Goal: Task Accomplishment & Management: Use online tool/utility

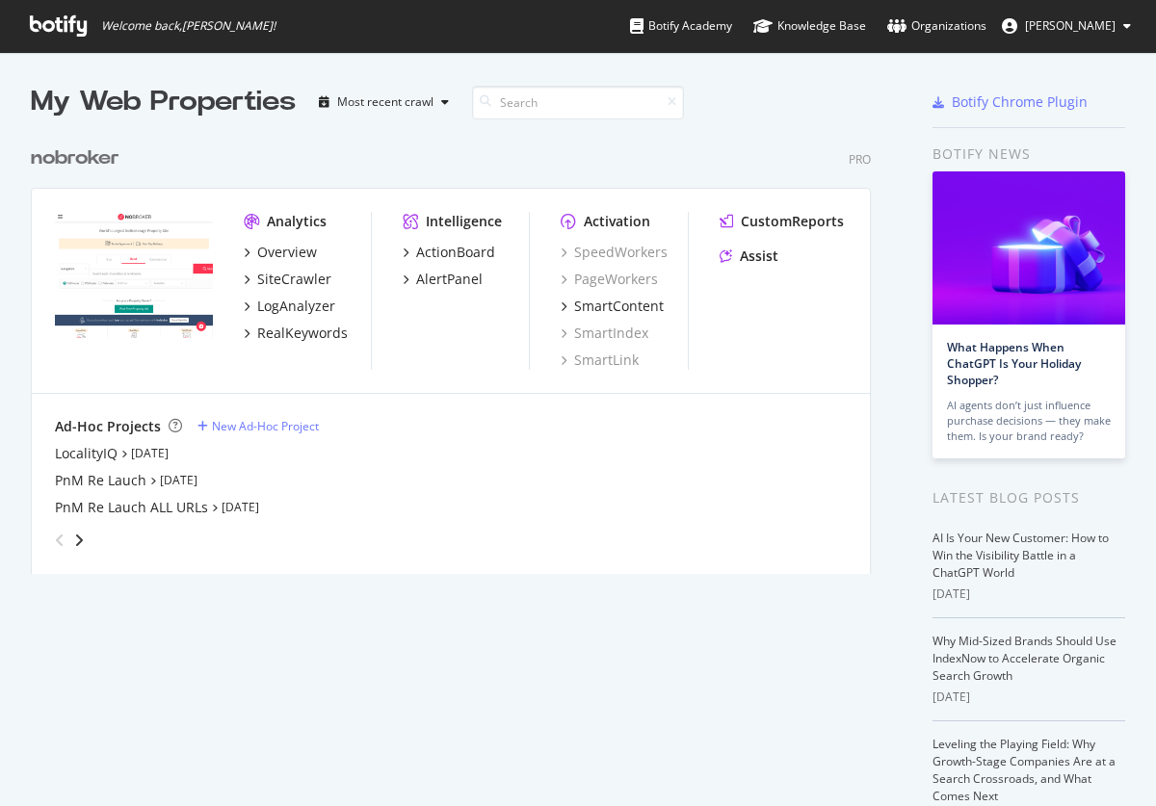
scroll to position [806, 1156]
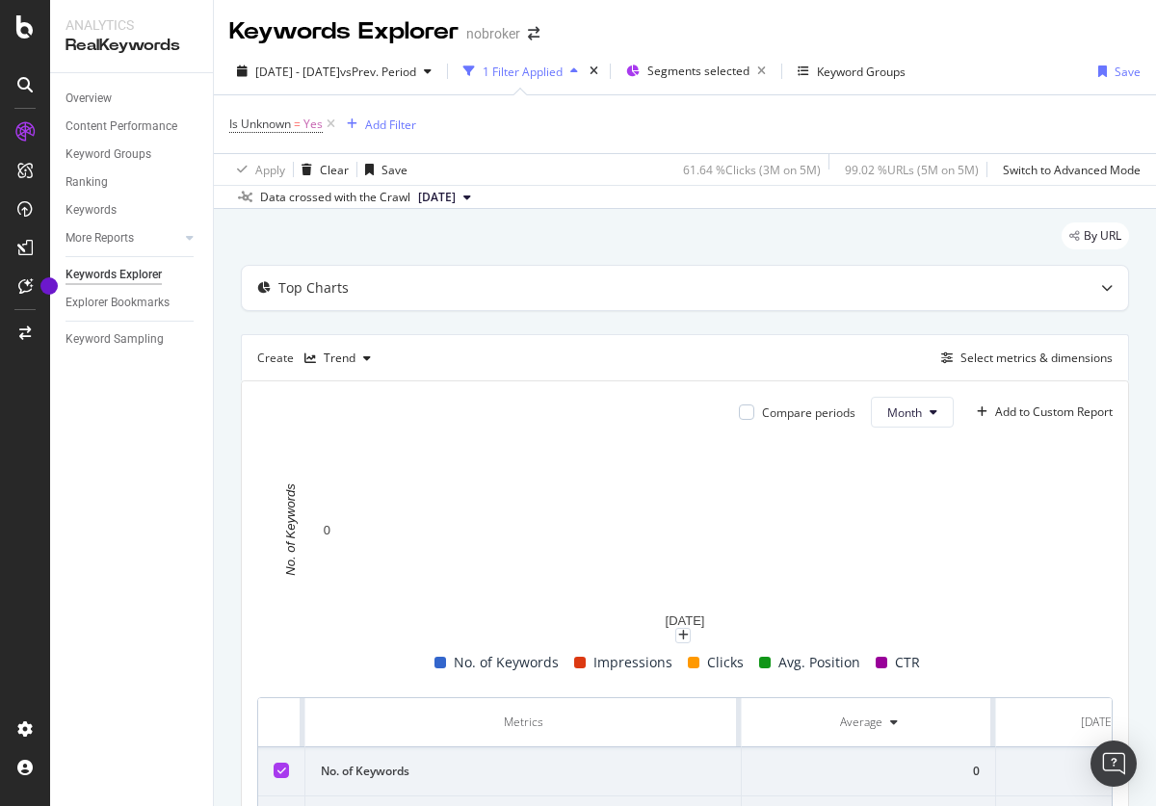
scroll to position [85, 0]
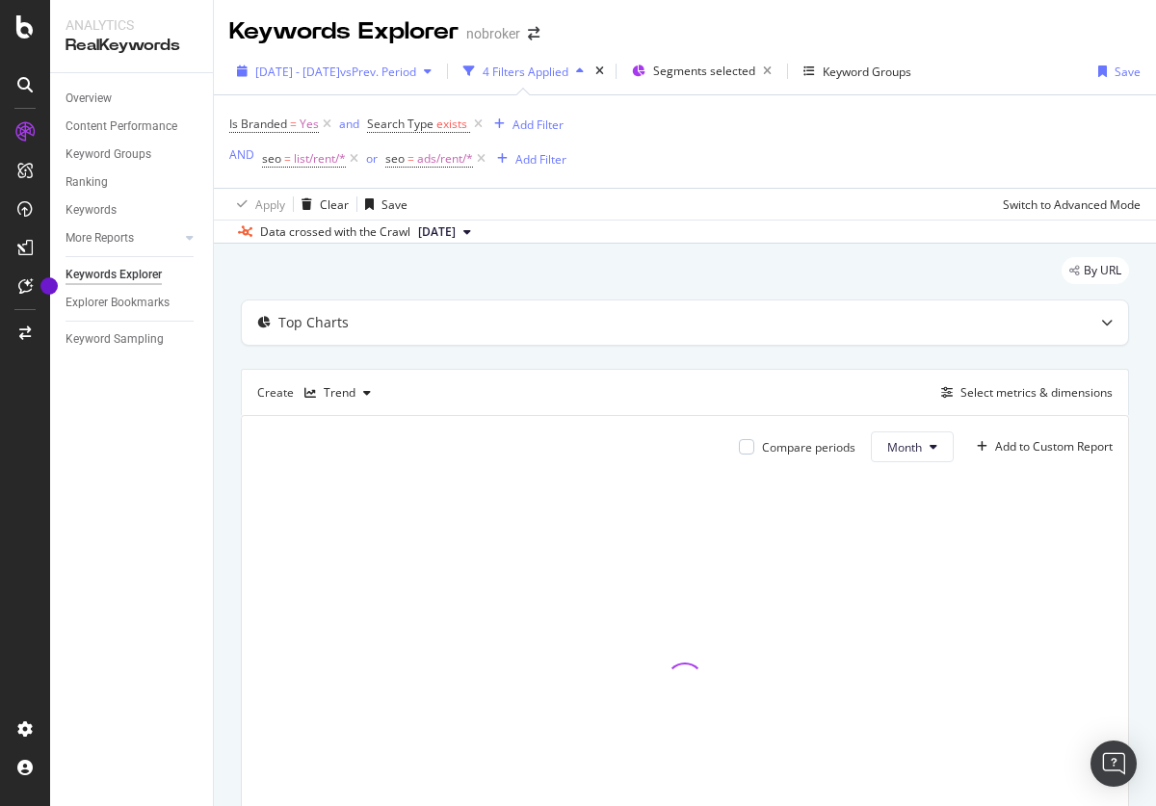
click at [340, 71] on span "[DATE] - [DATE]" at bounding box center [297, 72] width 85 height 16
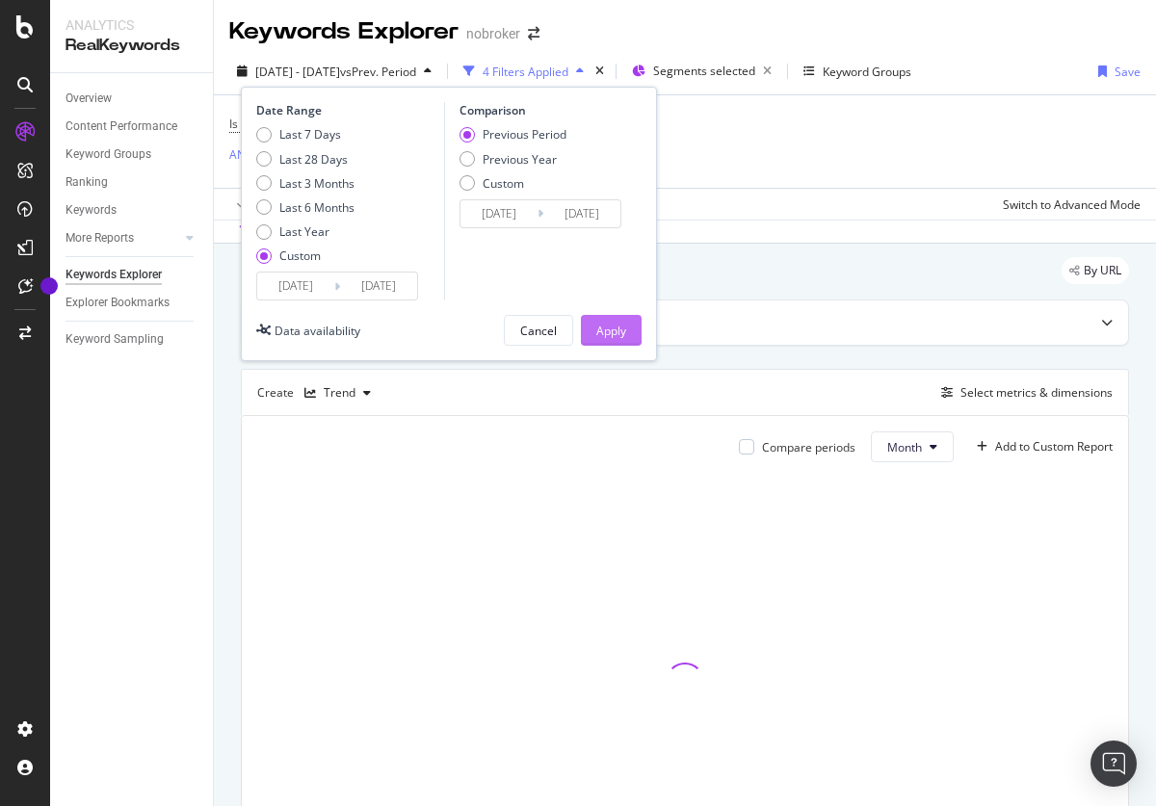
click at [305, 183] on div "Last 3 Months" at bounding box center [316, 183] width 75 height 16
click at [611, 330] on div "Apply" at bounding box center [611, 331] width 30 height 16
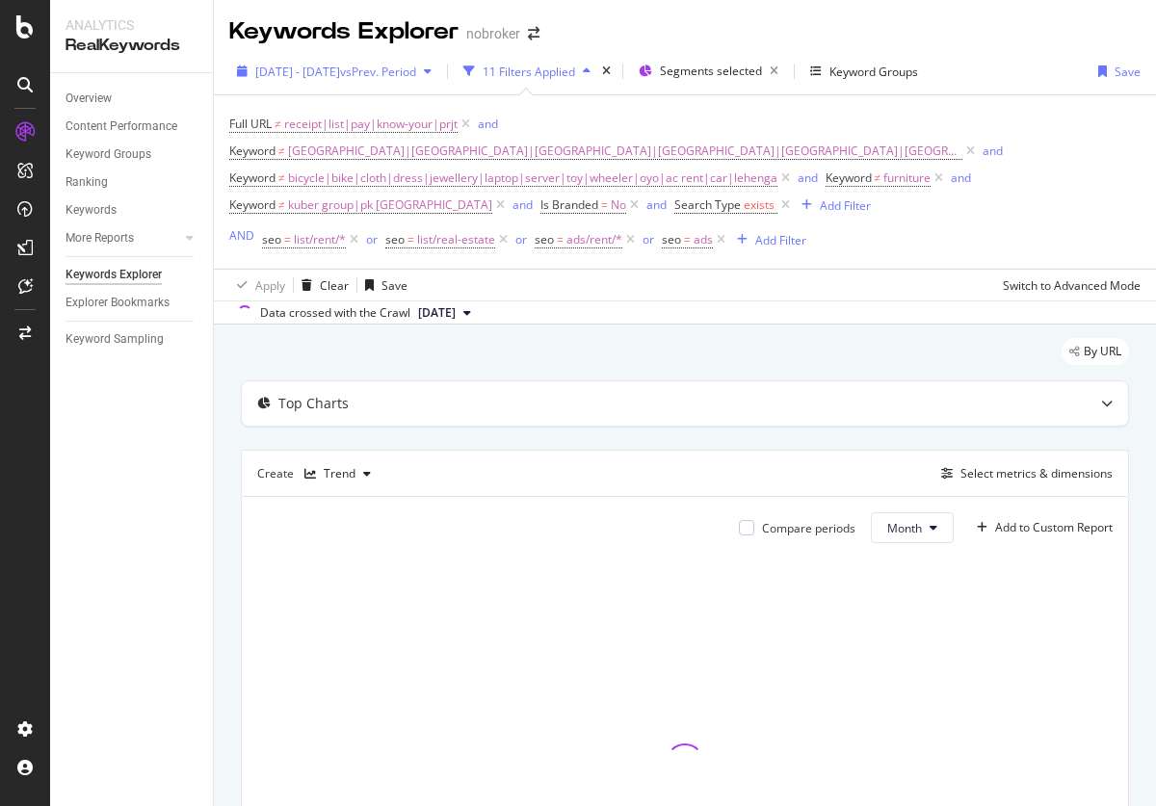
click at [340, 71] on span "[DATE] - [DATE]" at bounding box center [297, 72] width 85 height 16
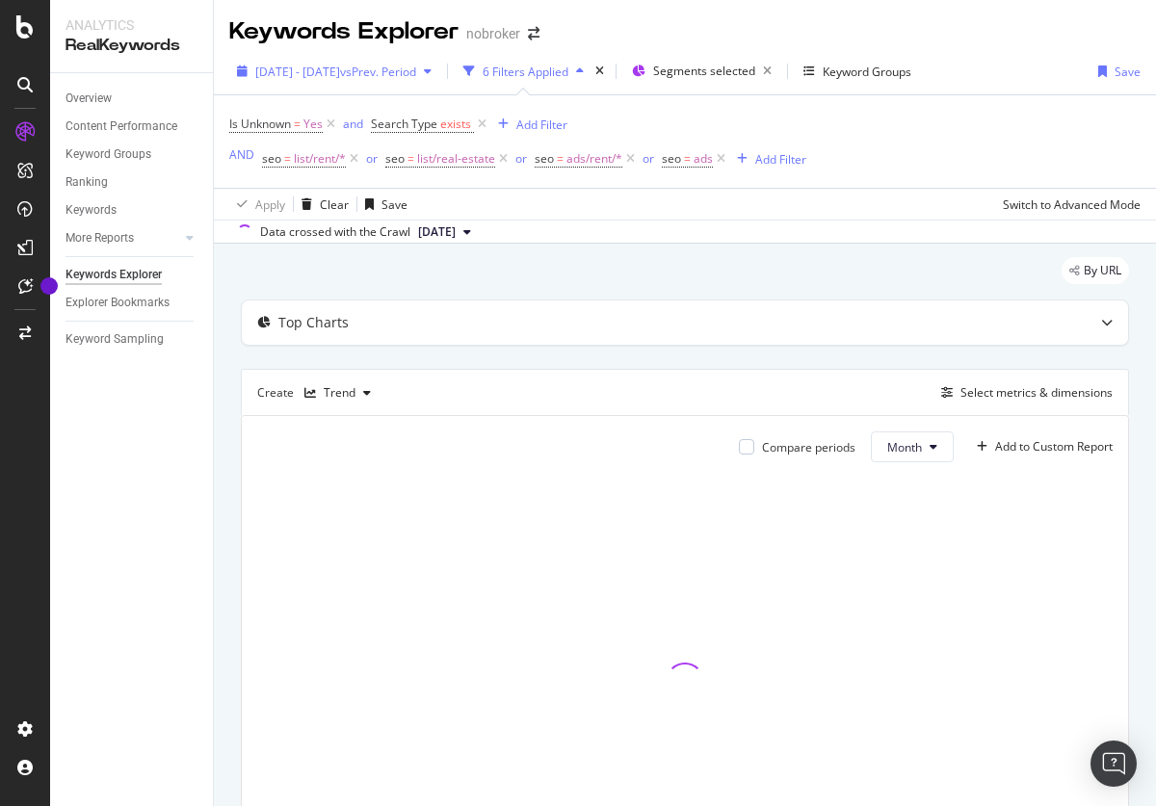
click at [340, 71] on span "2024 Jan. 1st - 2025 Aug. 10th" at bounding box center [297, 72] width 85 height 16
click at [340, 71] on span "[DATE] - [DATE]" at bounding box center [297, 72] width 85 height 16
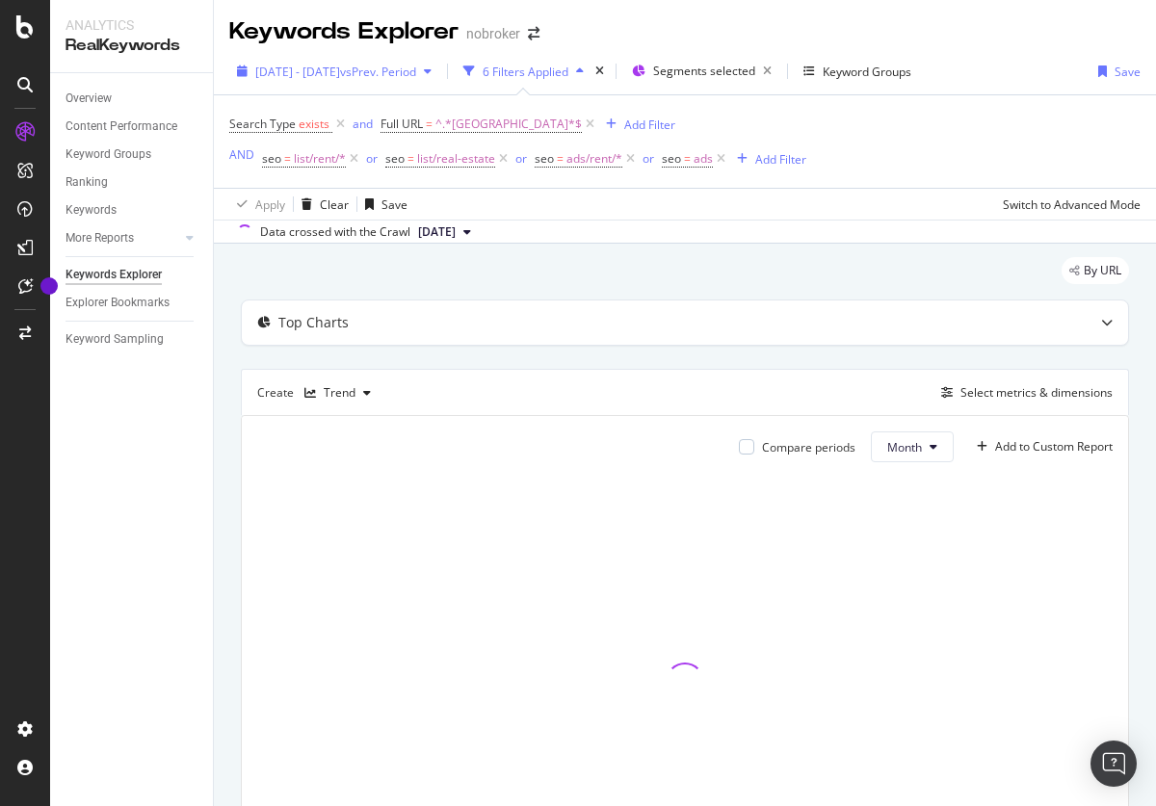
click at [340, 71] on span "[DATE] - [DATE]" at bounding box center [297, 72] width 85 height 16
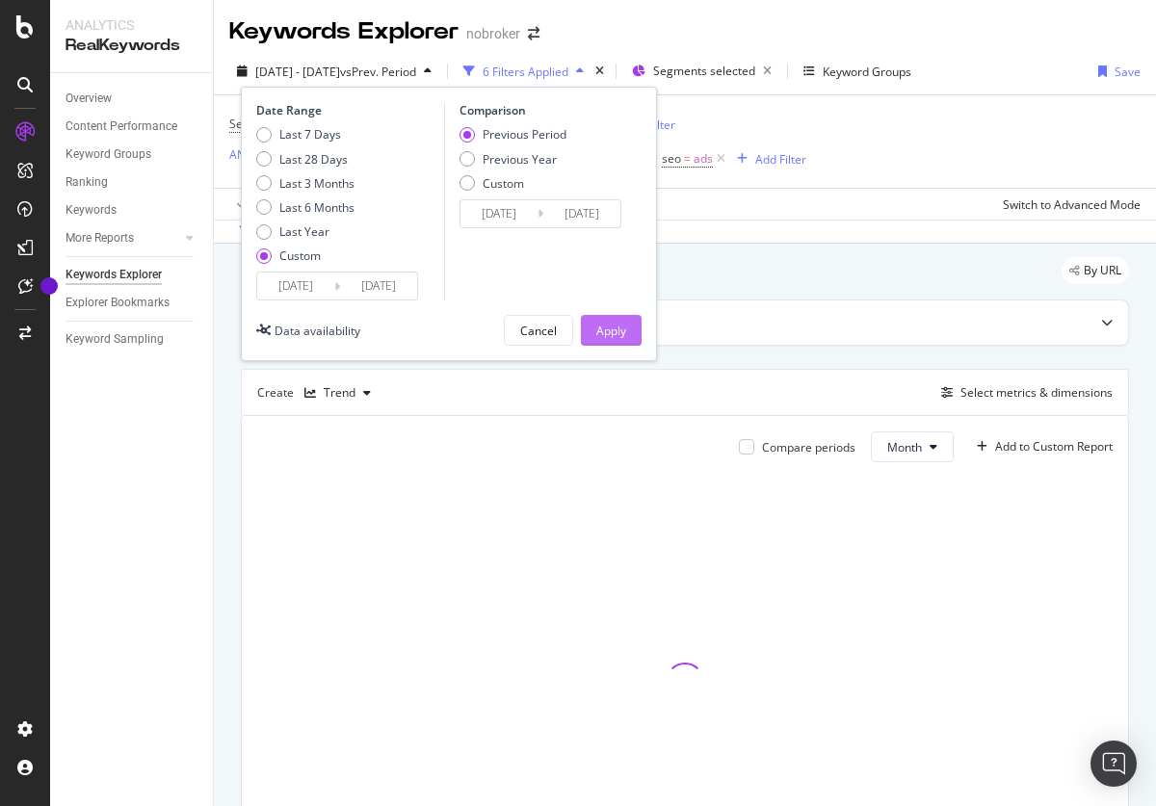
click at [305, 183] on div "Last 3 Months" at bounding box center [316, 183] width 75 height 16
type input "[DATE]"
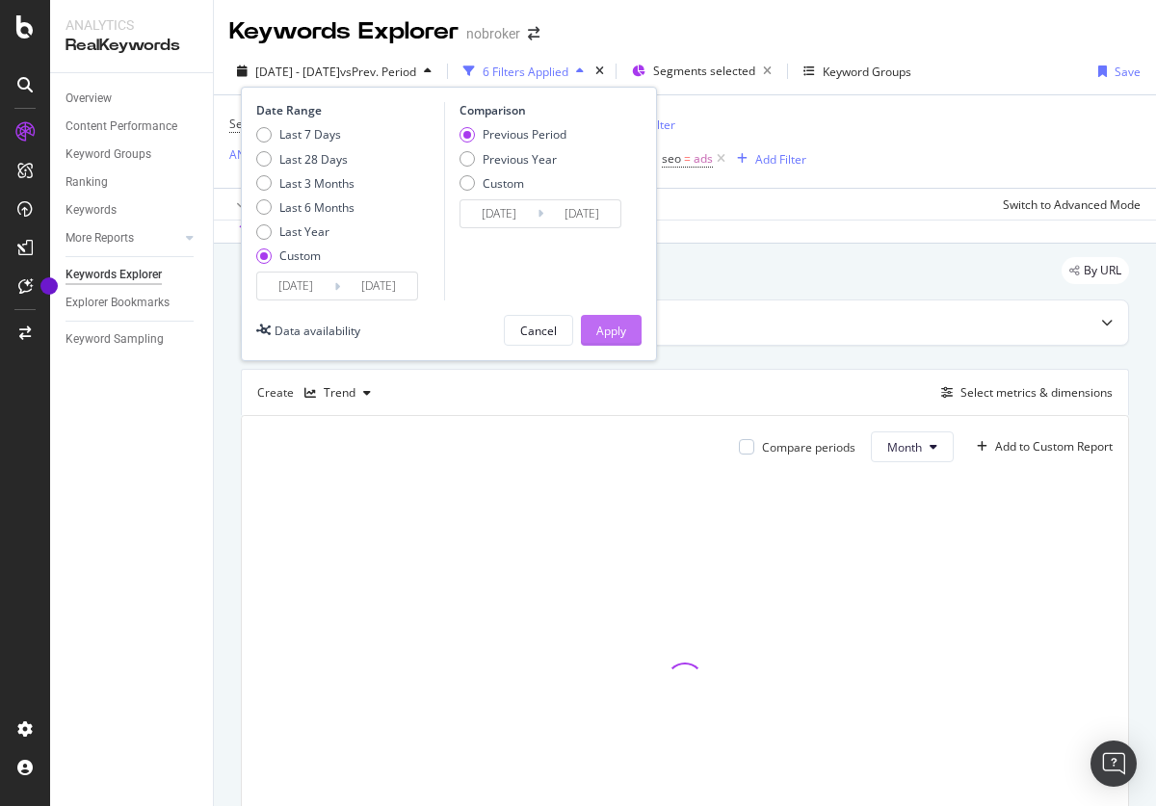
click at [611, 330] on div "Apply" at bounding box center [611, 331] width 30 height 16
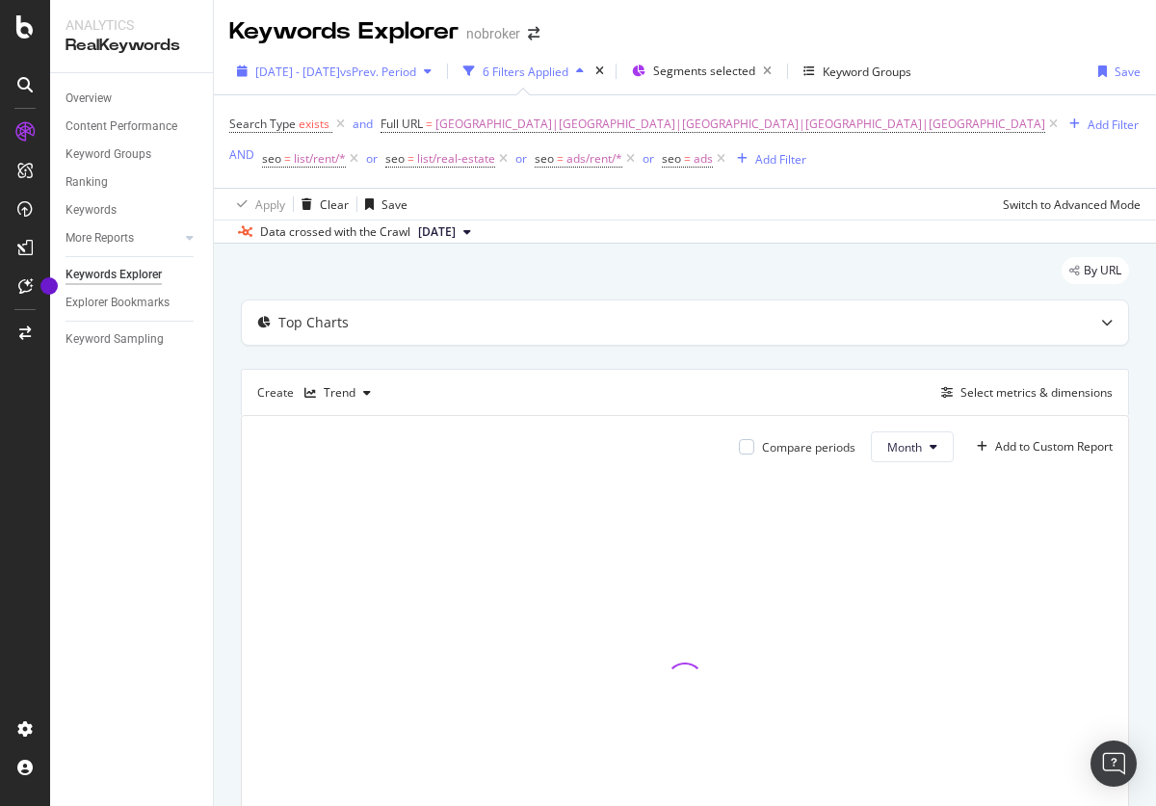
click at [340, 71] on span "[DATE] - [DATE]" at bounding box center [297, 72] width 85 height 16
